Goal: Find specific page/section: Find specific page/section

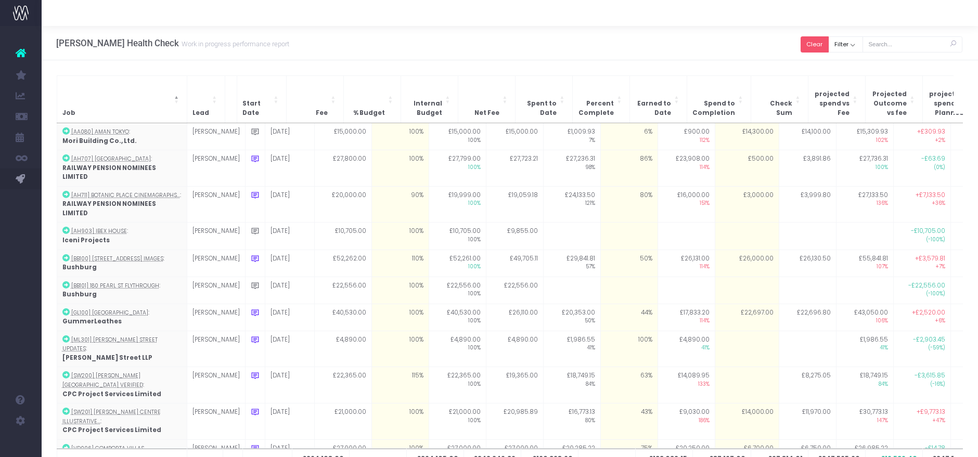
click at [814, 43] on button "Clear" at bounding box center [815, 44] width 28 height 16
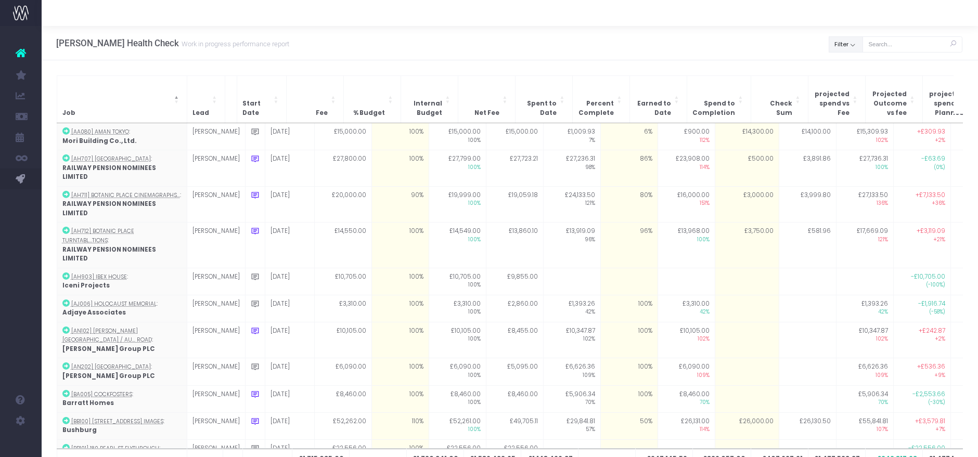
click at [834, 43] on button "Filter" at bounding box center [846, 44] width 34 height 16
click at [842, 64] on span at bounding box center [843, 67] width 9 height 9
click at [855, 64] on input "All" at bounding box center [858, 65] width 7 height 7
checkbox input "false"
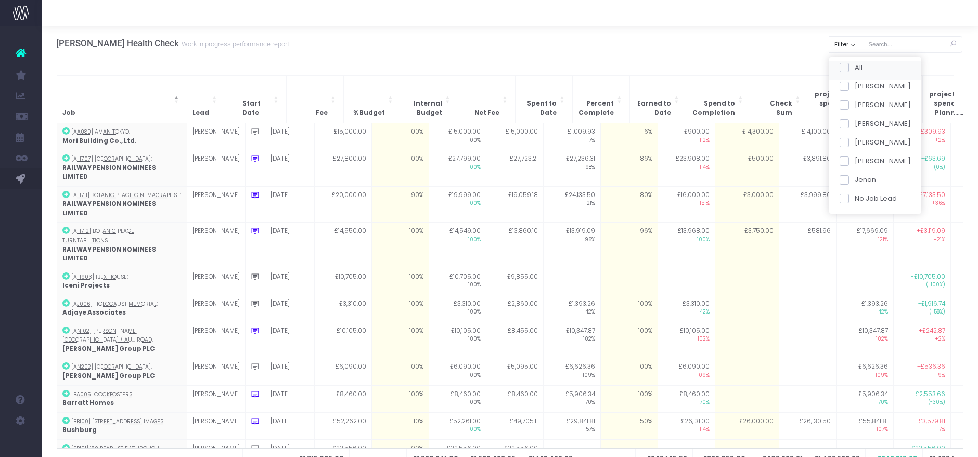
checkbox input "false"
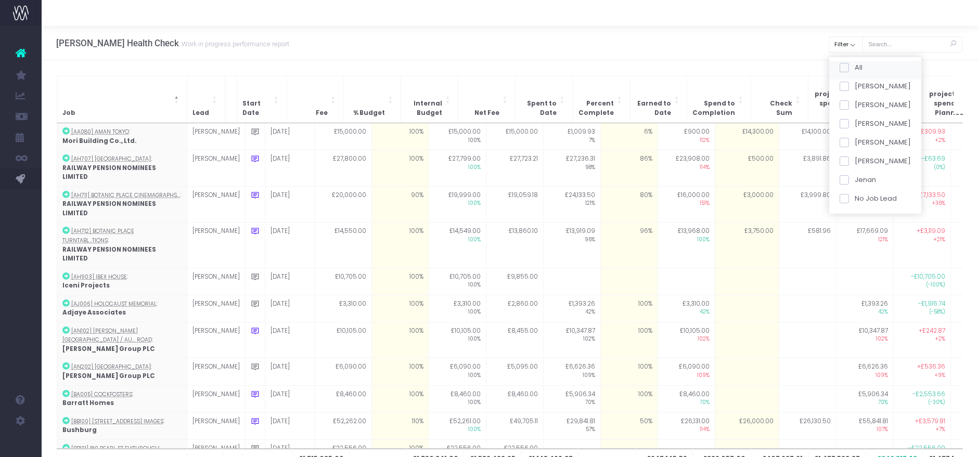
checkbox input "false"
click at [842, 120] on span at bounding box center [843, 123] width 9 height 9
click at [855, 120] on input "[PERSON_NAME]" at bounding box center [858, 122] width 7 height 7
checkbox input "true"
click at [858, 221] on button "Apply" at bounding box center [852, 218] width 31 height 17
